Goal: Information Seeking & Learning: Learn about a topic

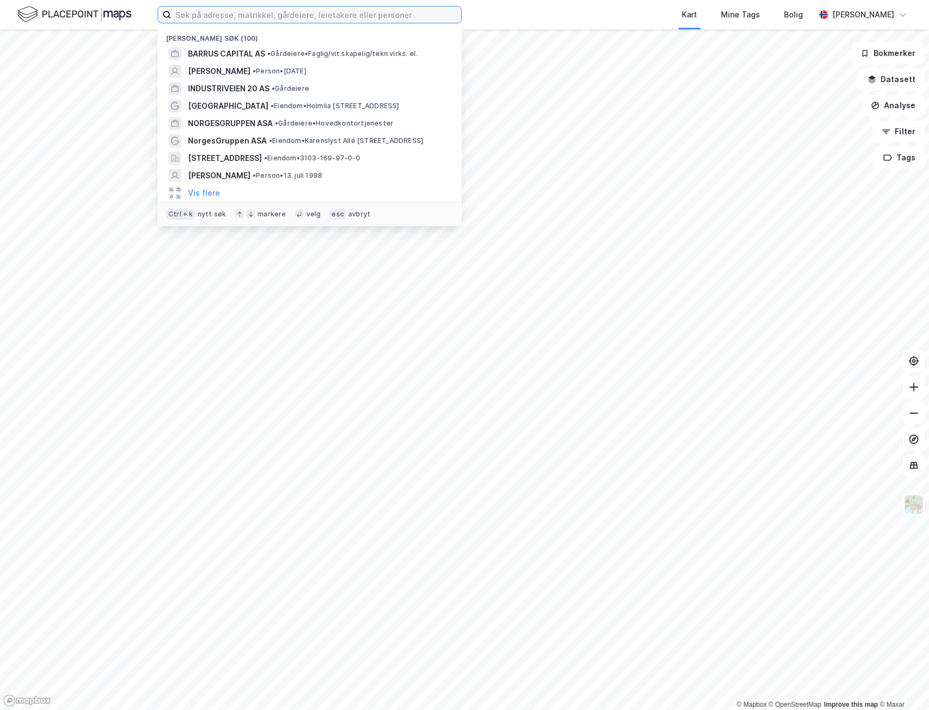
click at [246, 16] on input at bounding box center [316, 15] width 290 height 16
paste input "Bergshav Management CO AS"
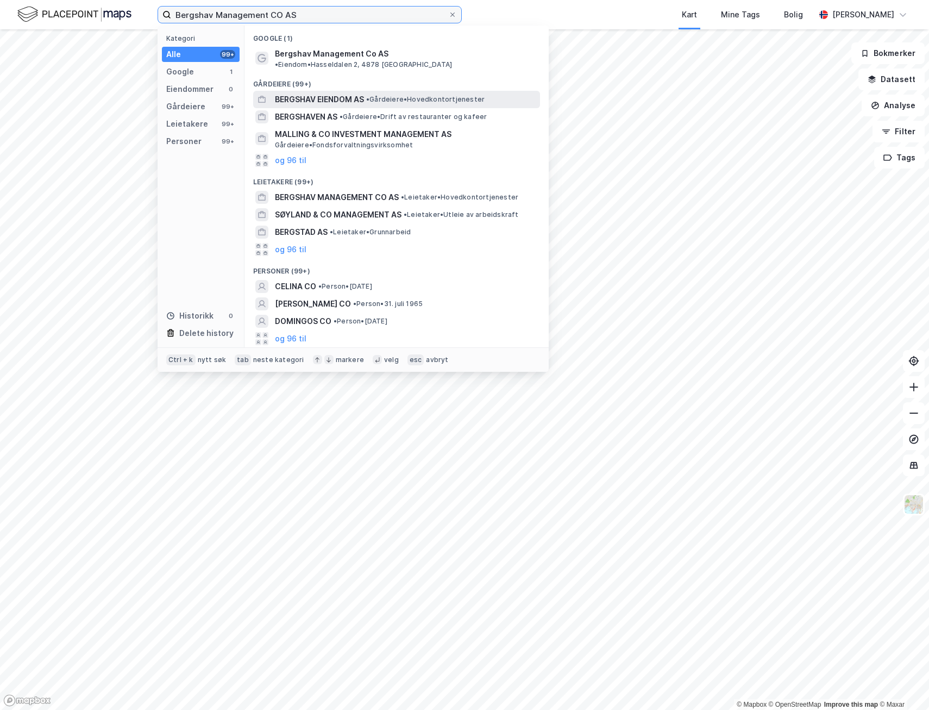
type input "Bergshav Management CO AS"
click at [336, 95] on span "BERGSHAV EIENDOM AS" at bounding box center [319, 99] width 89 height 13
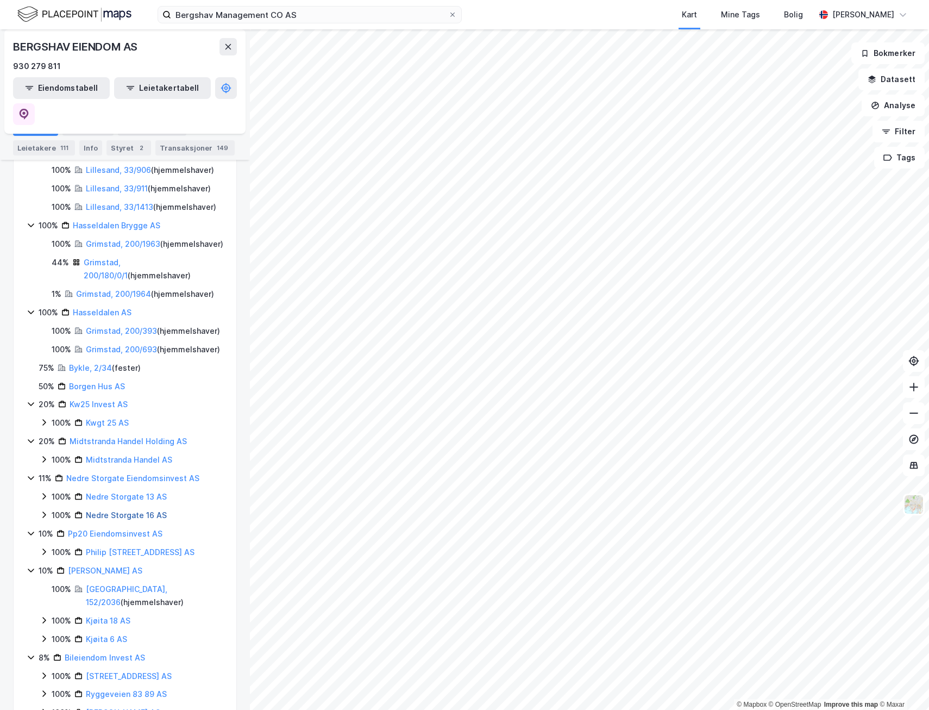
scroll to position [135, 0]
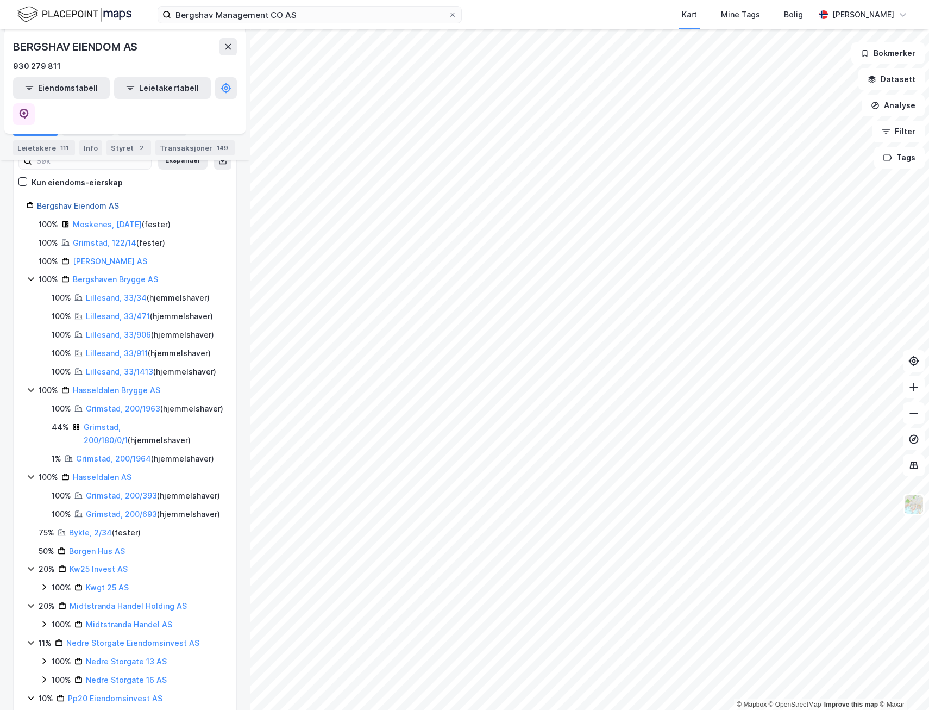
click at [90, 201] on link "Bergshav Eiendom AS" at bounding box center [78, 205] width 82 height 9
click at [109, 274] on link "Bergshaven Brygge AS" at bounding box center [115, 278] width 85 height 9
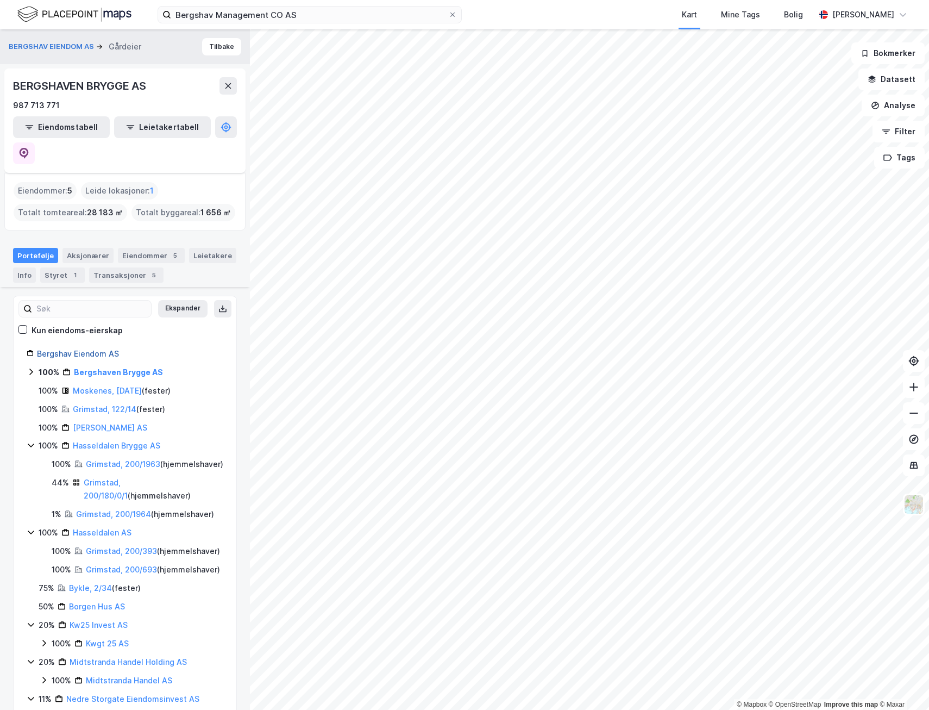
click at [86, 349] on link "Bergshav Eiendom AS" at bounding box center [78, 353] width 82 height 9
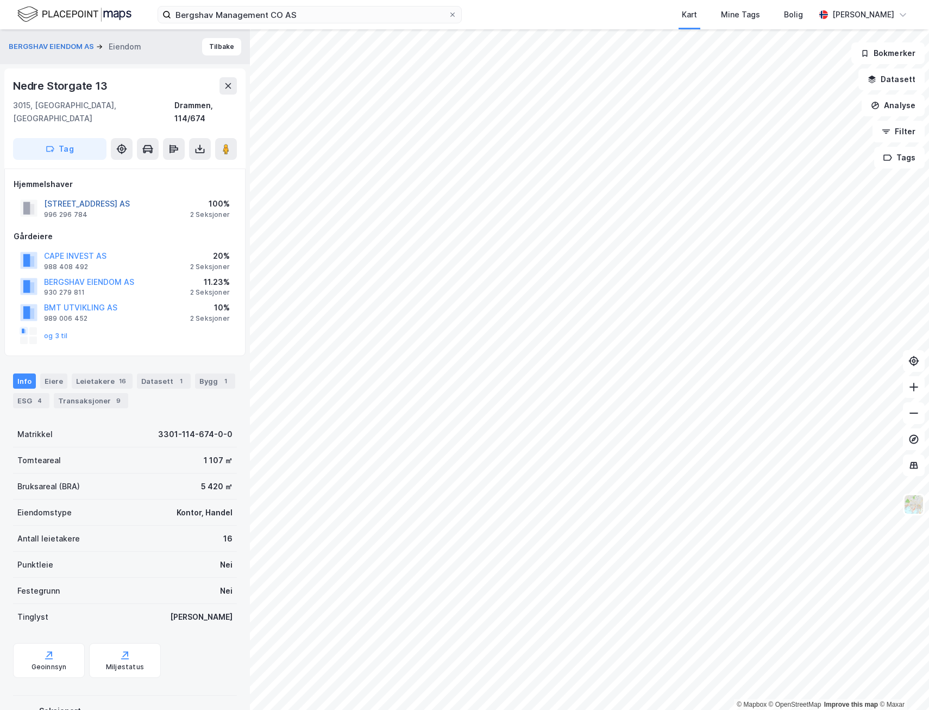
click at [0, 0] on button "[STREET_ADDRESS] AS" at bounding box center [0, 0] width 0 height 0
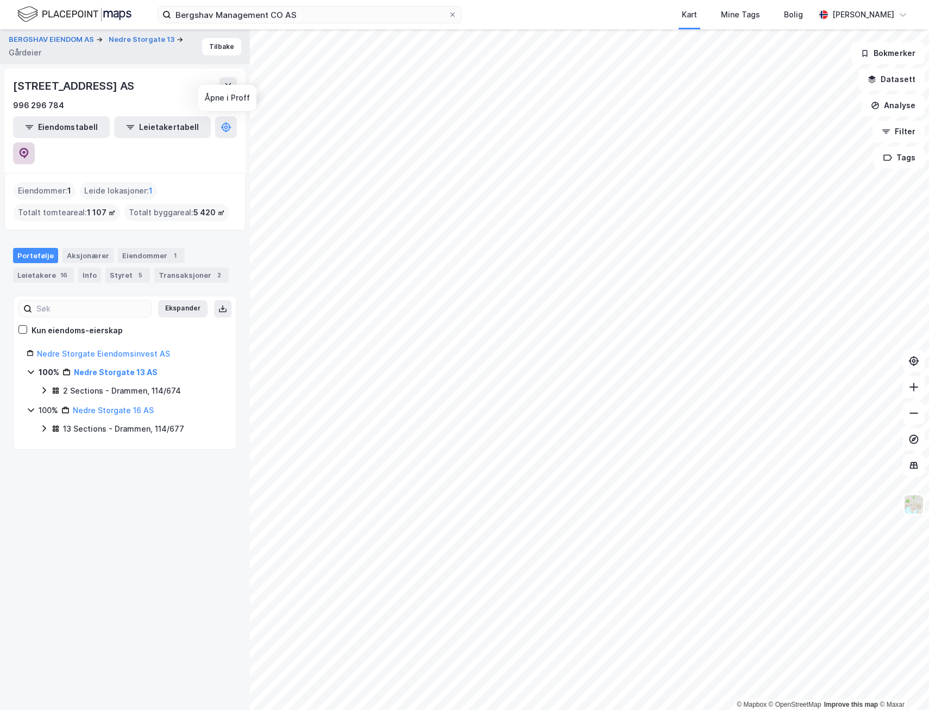
click at [29, 148] on icon at bounding box center [23, 153] width 11 height 11
click at [210, 54] on button "Tilbake" at bounding box center [221, 46] width 39 height 17
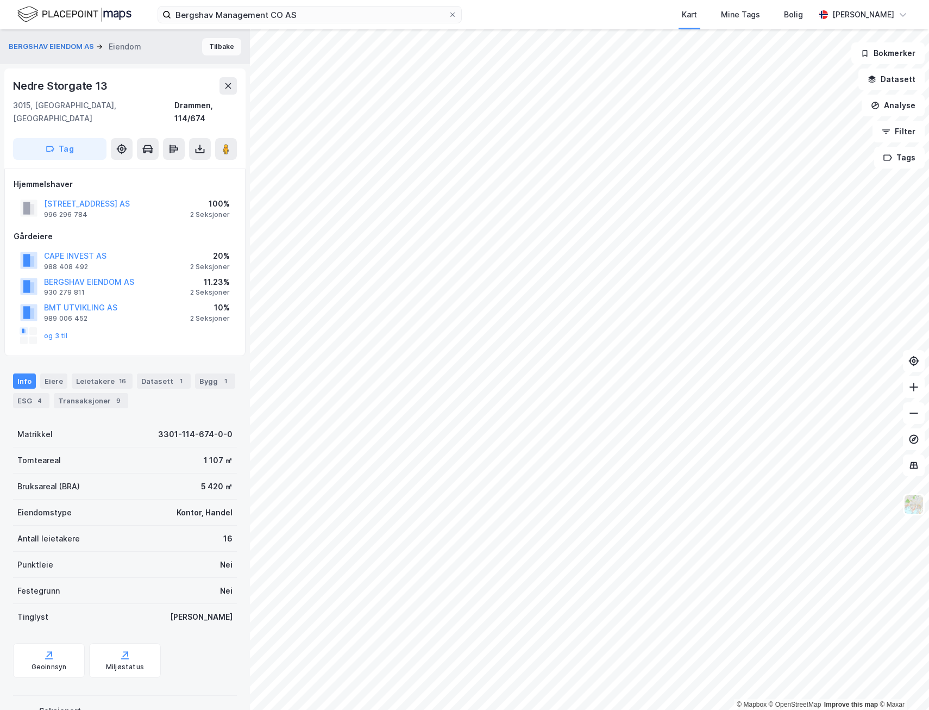
click at [218, 43] on button "Tilbake" at bounding box center [221, 46] width 39 height 17
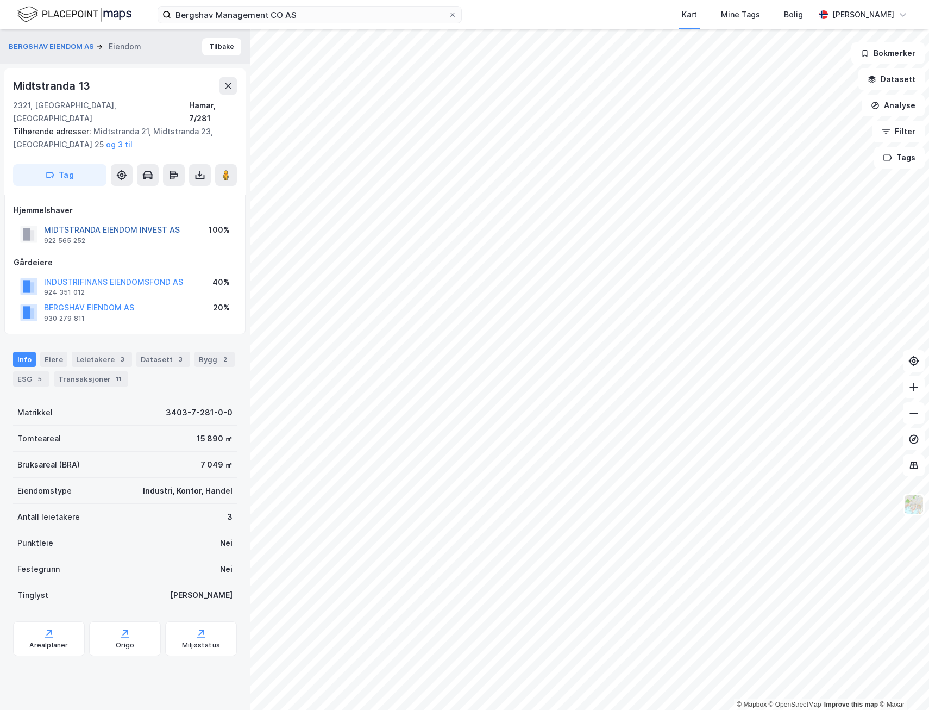
click at [0, 0] on button "MIDTSTRANDA EIENDOM INVEST AS" at bounding box center [0, 0] width 0 height 0
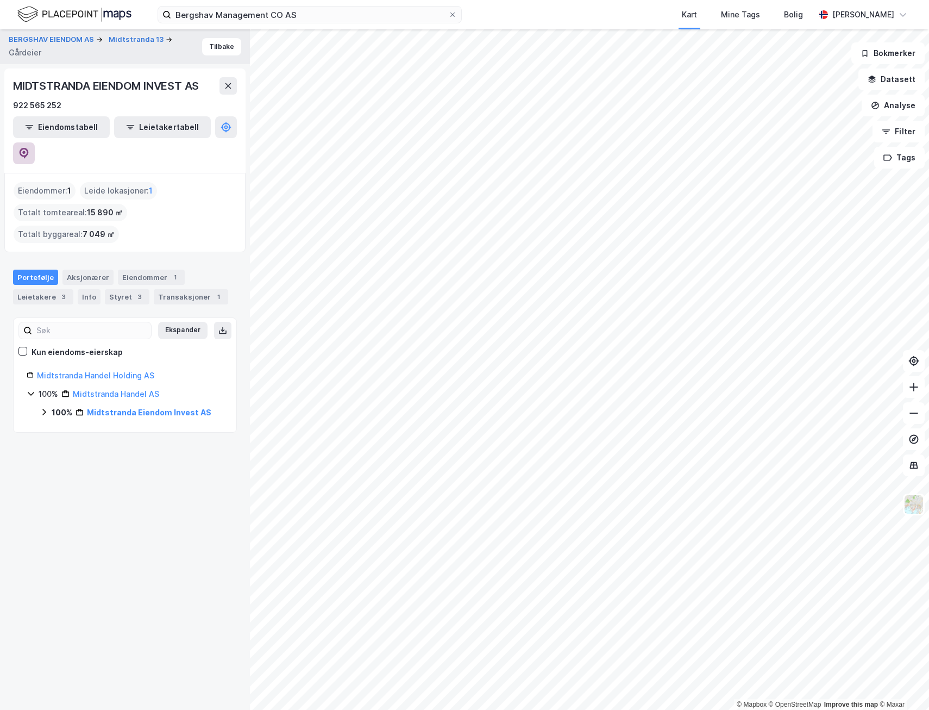
click at [29, 148] on icon at bounding box center [24, 153] width 9 height 11
click at [216, 45] on button "Tilbake" at bounding box center [221, 46] width 39 height 17
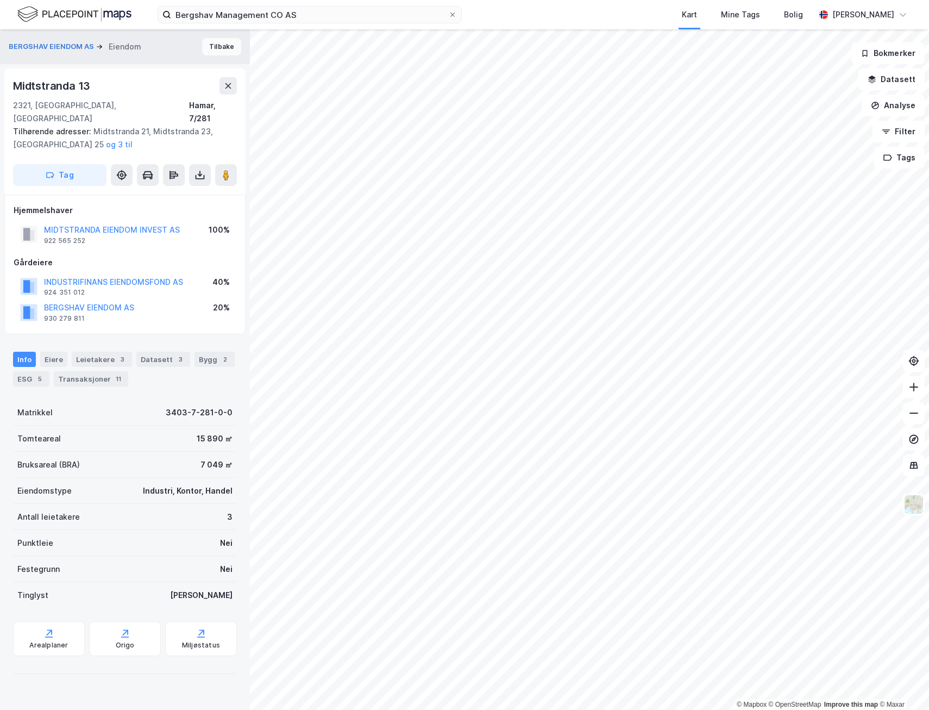
click at [218, 45] on button "Tilbake" at bounding box center [221, 46] width 39 height 17
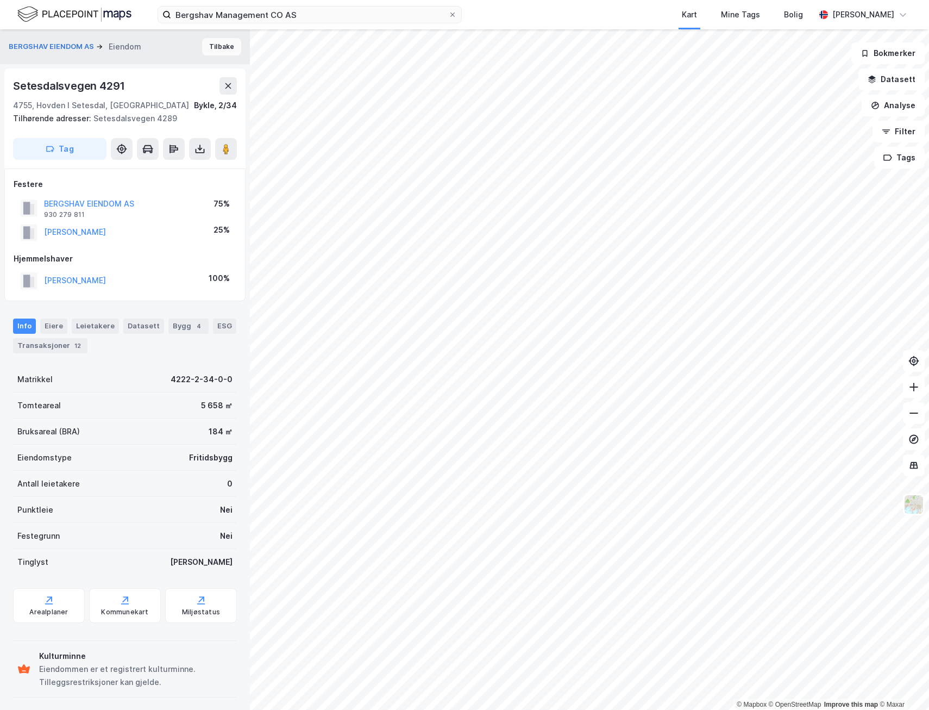
click at [221, 48] on button "Tilbake" at bounding box center [221, 46] width 39 height 17
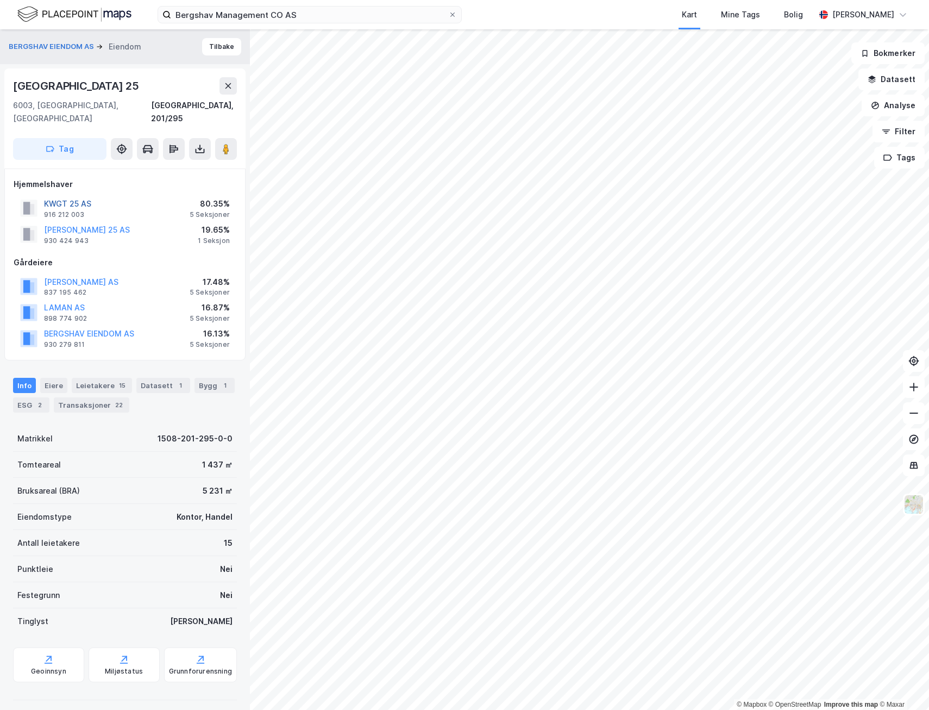
click at [0, 0] on button "KWGT 25 AS" at bounding box center [0, 0] width 0 height 0
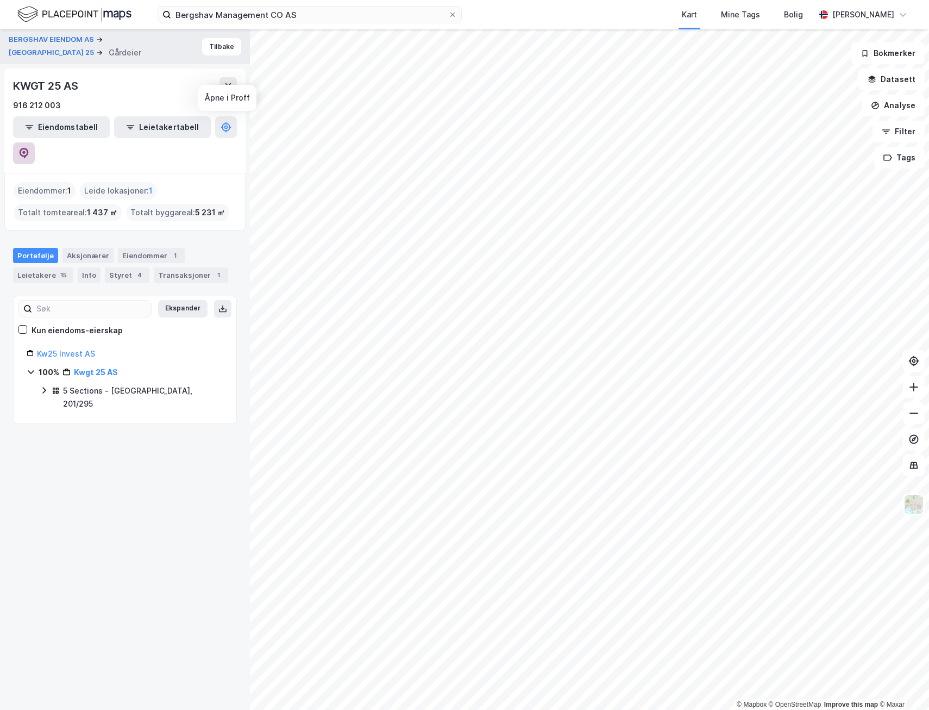
click at [29, 148] on icon at bounding box center [23, 153] width 11 height 11
